Goal: Navigation & Orientation: Go to known website

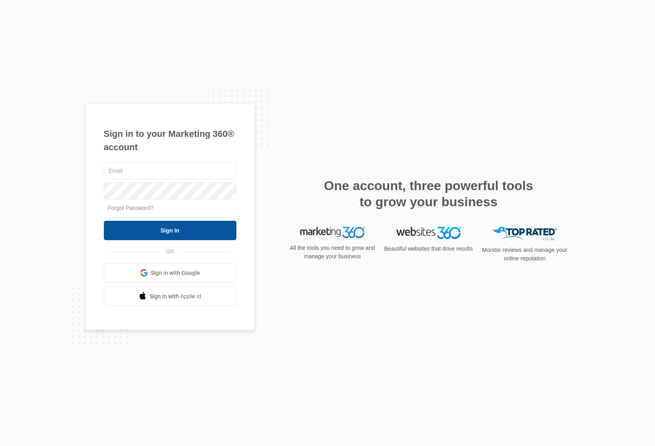
type input "[PERSON_NAME][EMAIL_ADDRESS][PERSON_NAME][DOMAIN_NAME]"
click at [155, 233] on input "Sign In" at bounding box center [170, 230] width 132 height 19
